Goal: Information Seeking & Learning: Learn about a topic

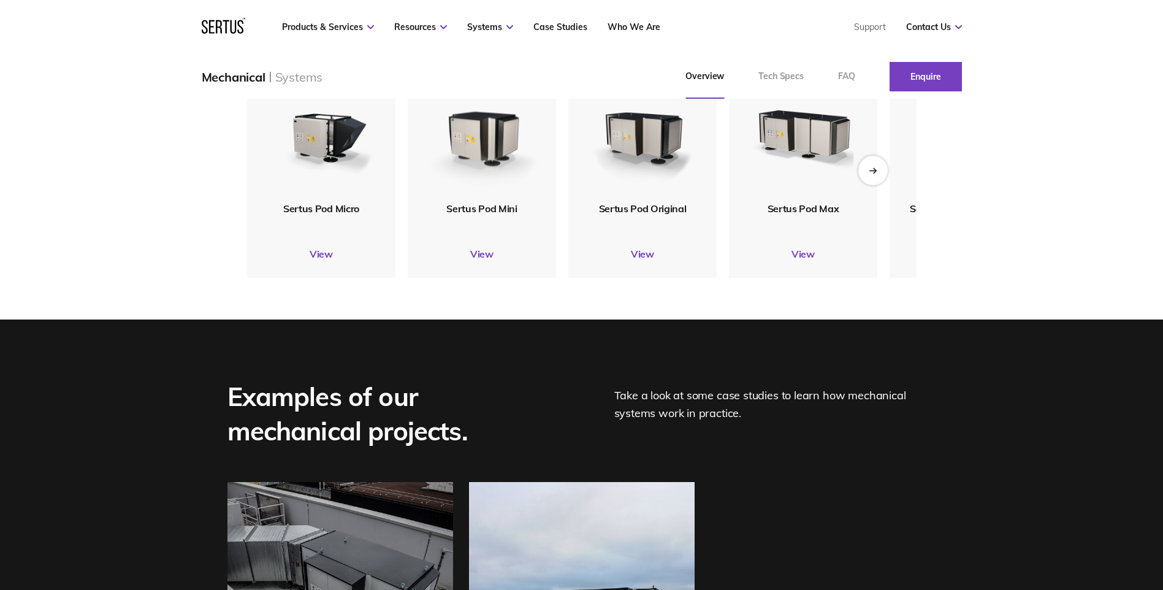
scroll to position [1595, 0]
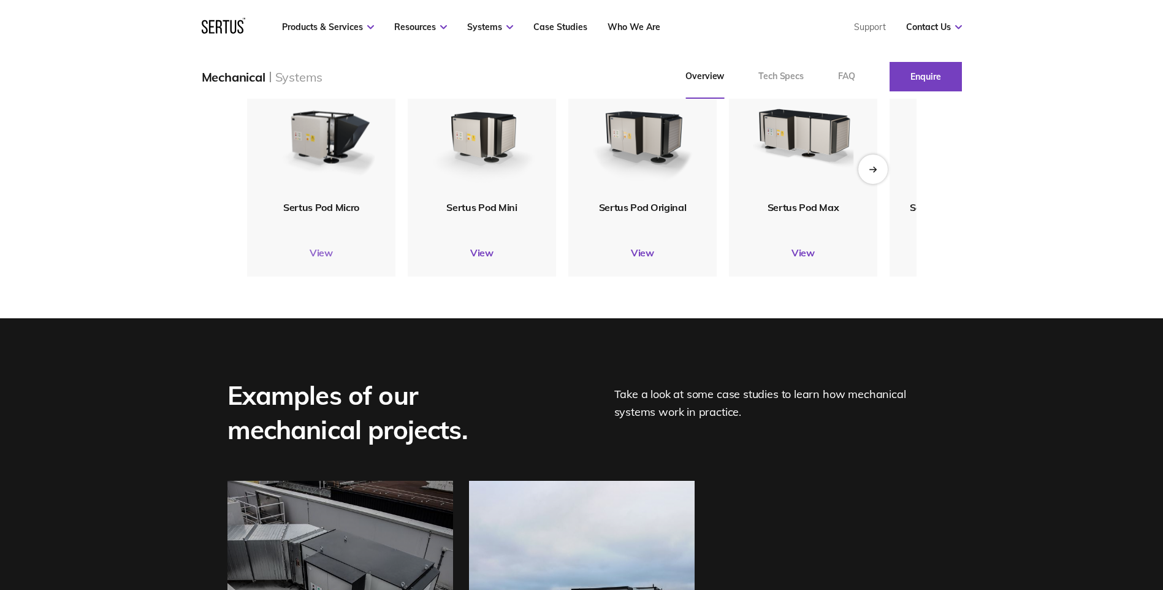
click at [321, 259] on link "View" at bounding box center [321, 253] width 148 height 12
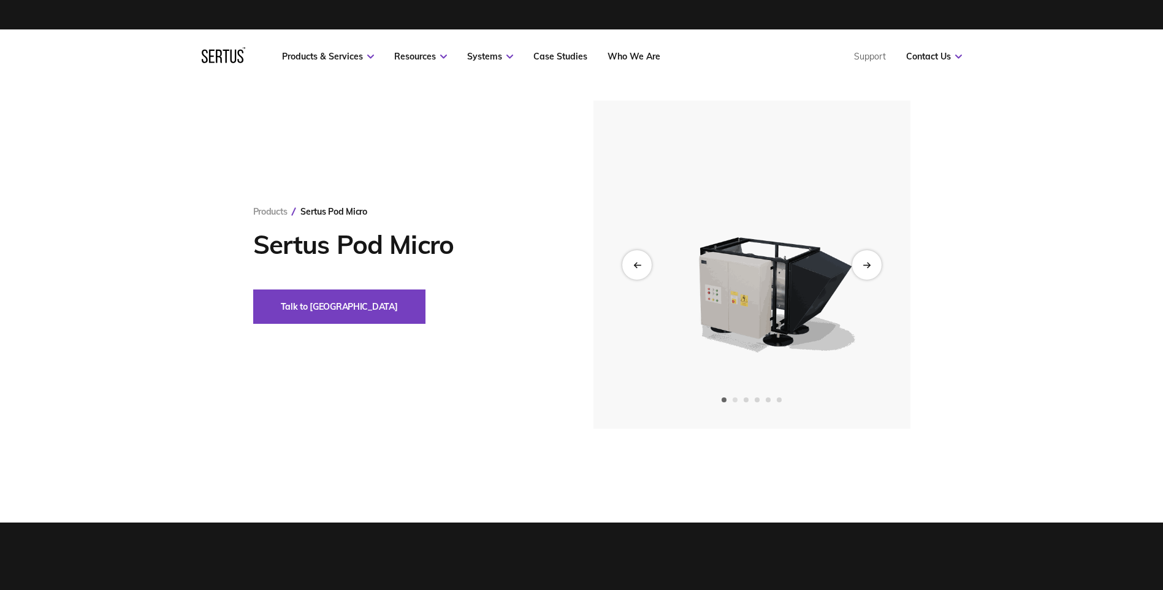
click at [736, 400] on span "Go to slide 2" at bounding box center [735, 399] width 5 height 5
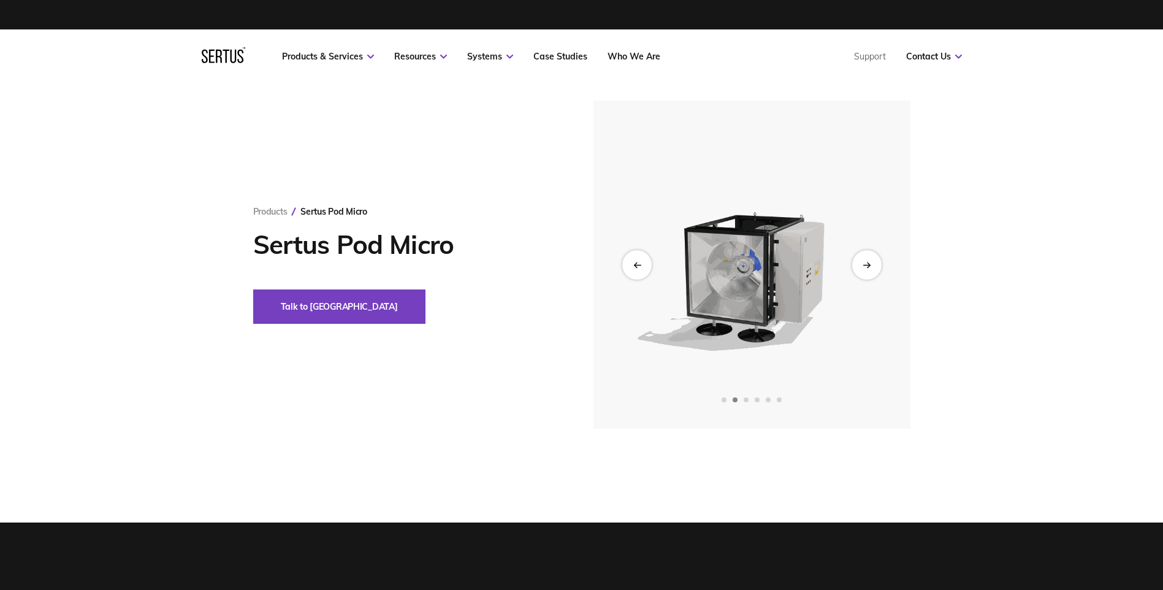
click at [736, 400] on div at bounding box center [752, 399] width 317 height 5
click at [748, 400] on span "Go to slide 3" at bounding box center [746, 399] width 5 height 5
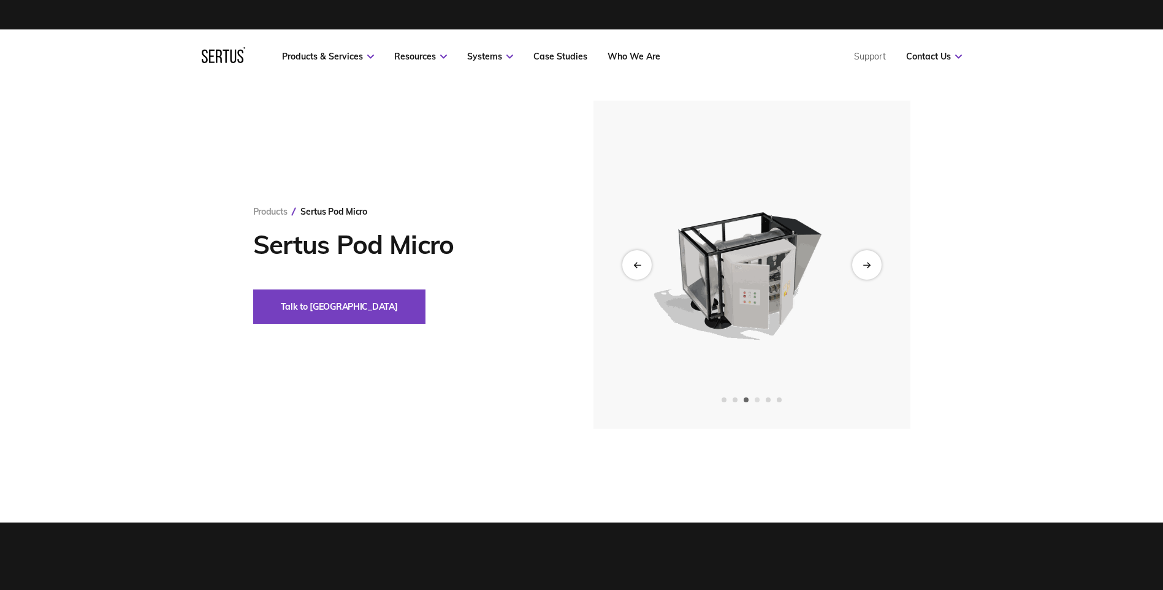
click at [757, 401] on span "Go to slide 4" at bounding box center [757, 399] width 5 height 5
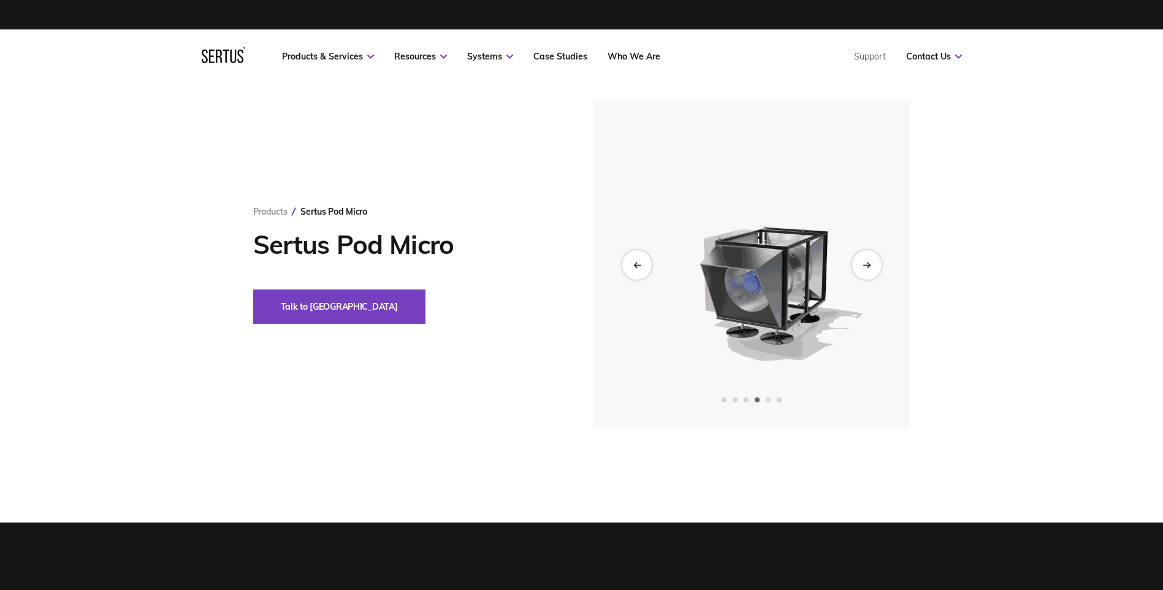
click at [767, 400] on span "Go to slide 5" at bounding box center [768, 399] width 5 height 5
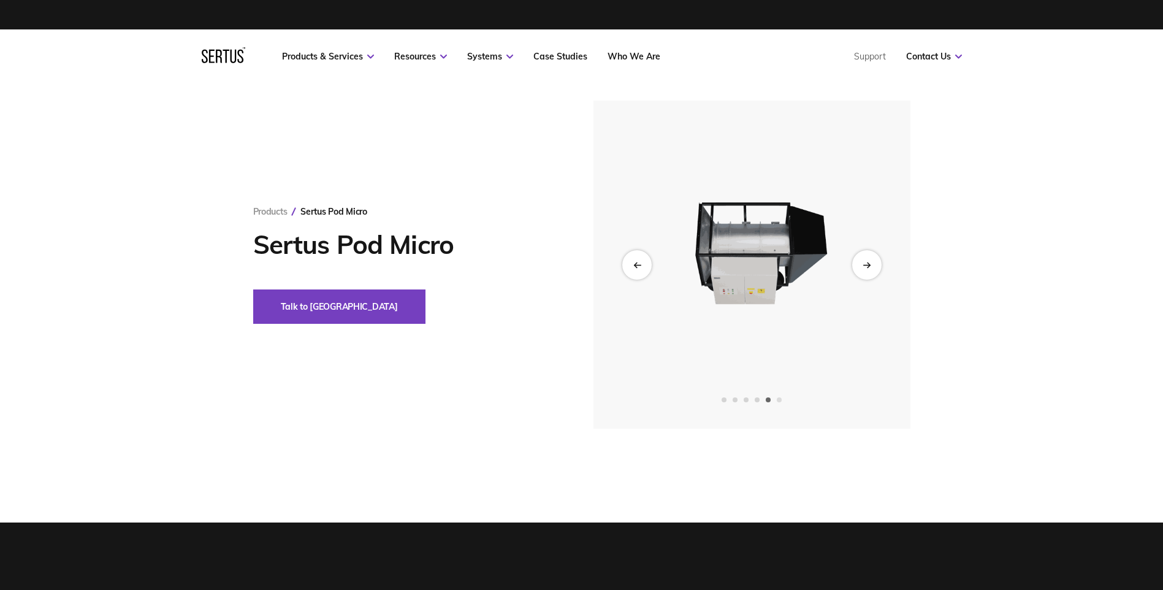
click at [778, 400] on span "Go to slide 6" at bounding box center [779, 399] width 5 height 5
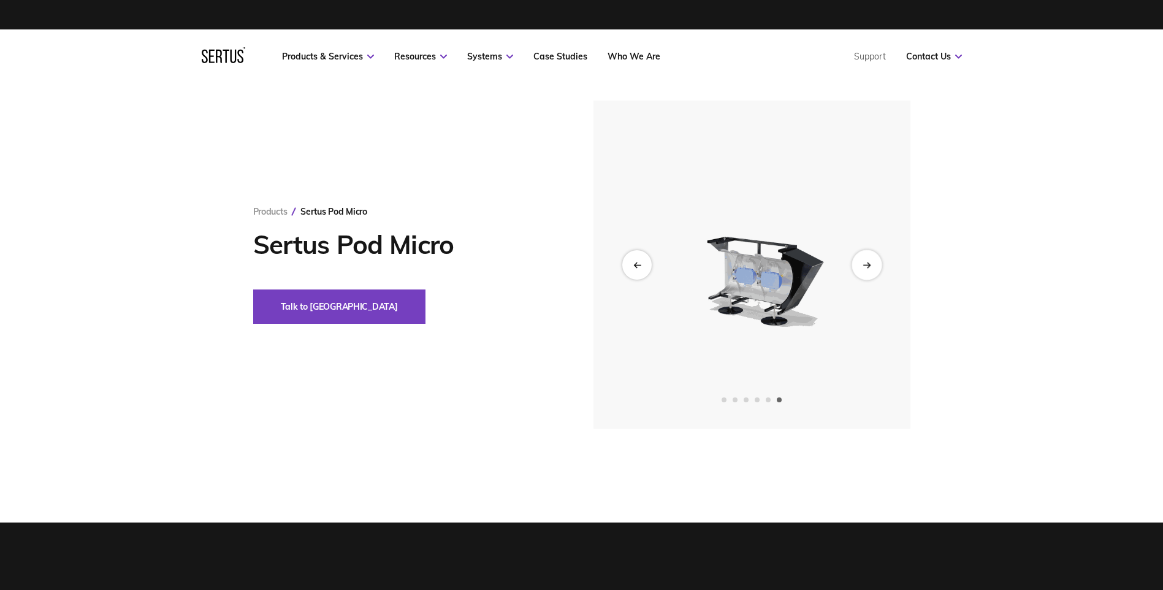
click at [865, 265] on icon "Next slide" at bounding box center [866, 265] width 7 height 0
click at [868, 266] on icon "Next slide" at bounding box center [867, 264] width 8 height 7
click at [640, 270] on div "Previous slide" at bounding box center [637, 265] width 30 height 30
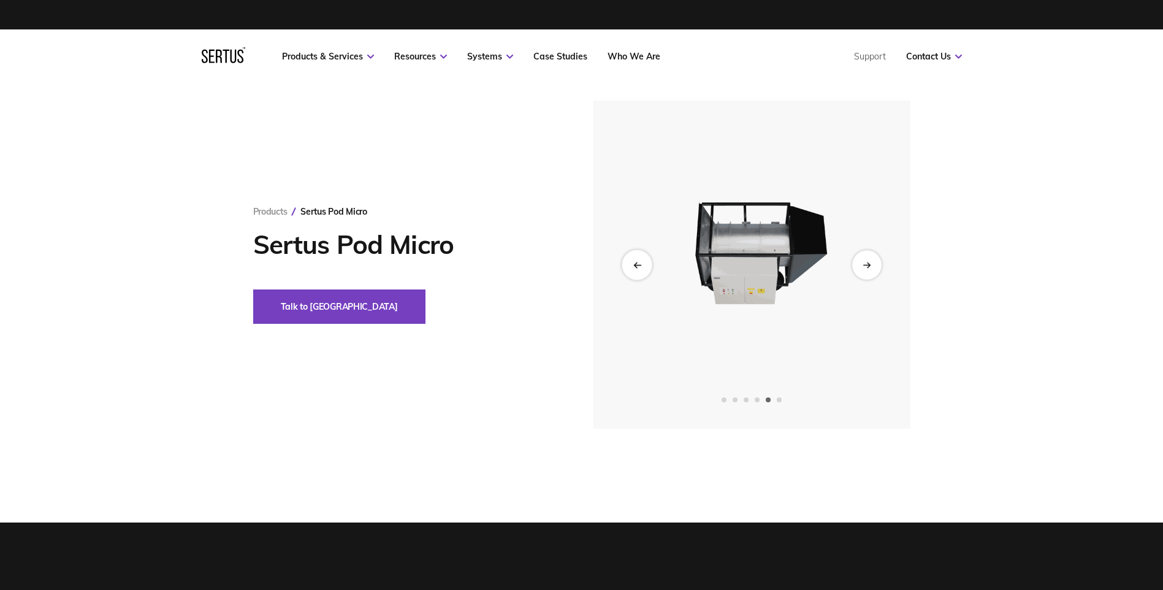
click at [640, 270] on div "Previous slide" at bounding box center [637, 265] width 30 height 30
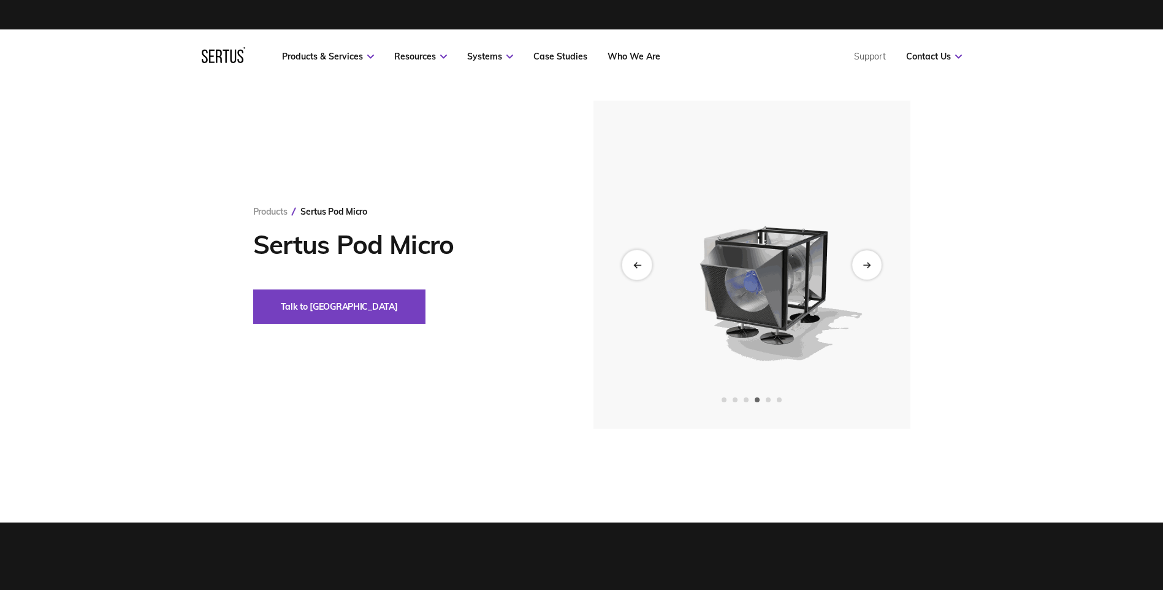
click at [640, 270] on div "Previous slide" at bounding box center [637, 265] width 30 height 30
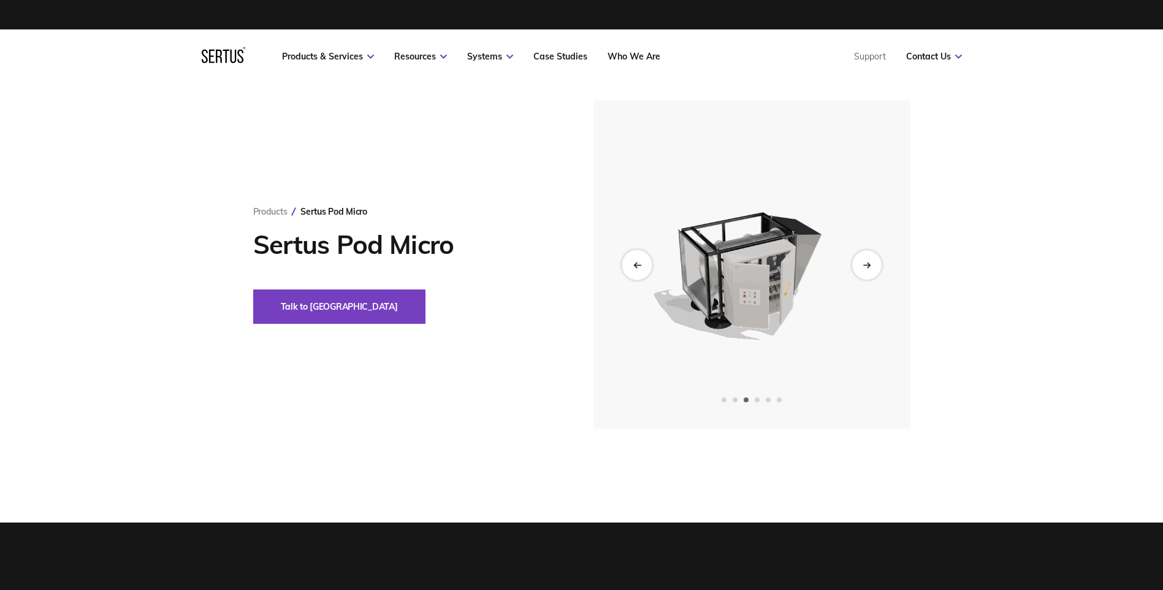
click at [640, 270] on div "Previous slide" at bounding box center [637, 265] width 30 height 30
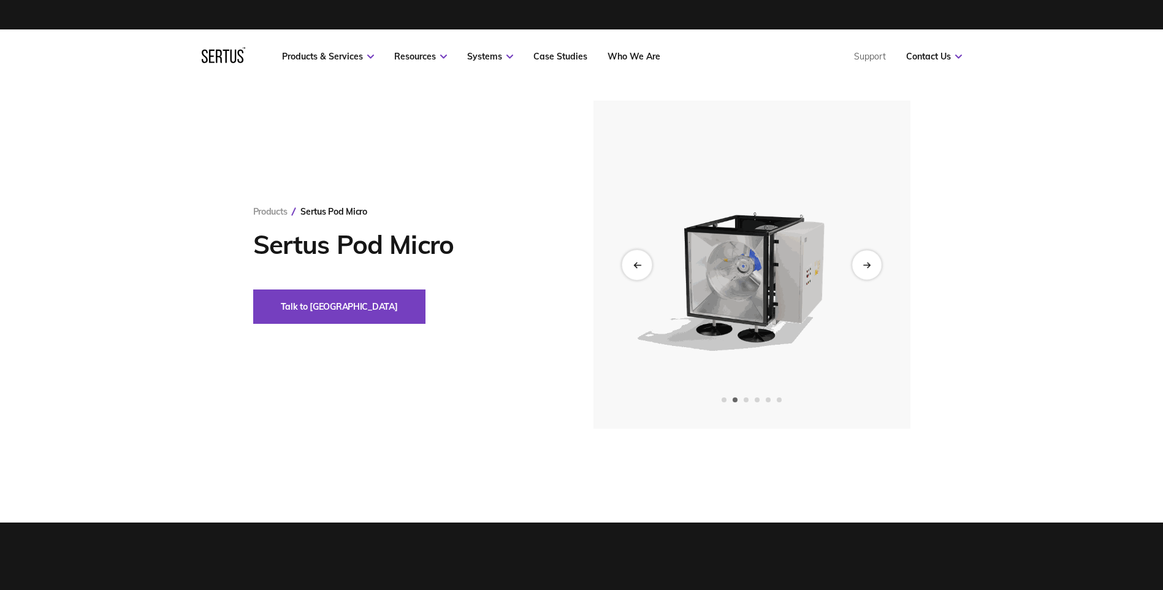
click at [640, 270] on div "Previous slide" at bounding box center [637, 265] width 30 height 30
